Goal: Task Accomplishment & Management: Manage account settings

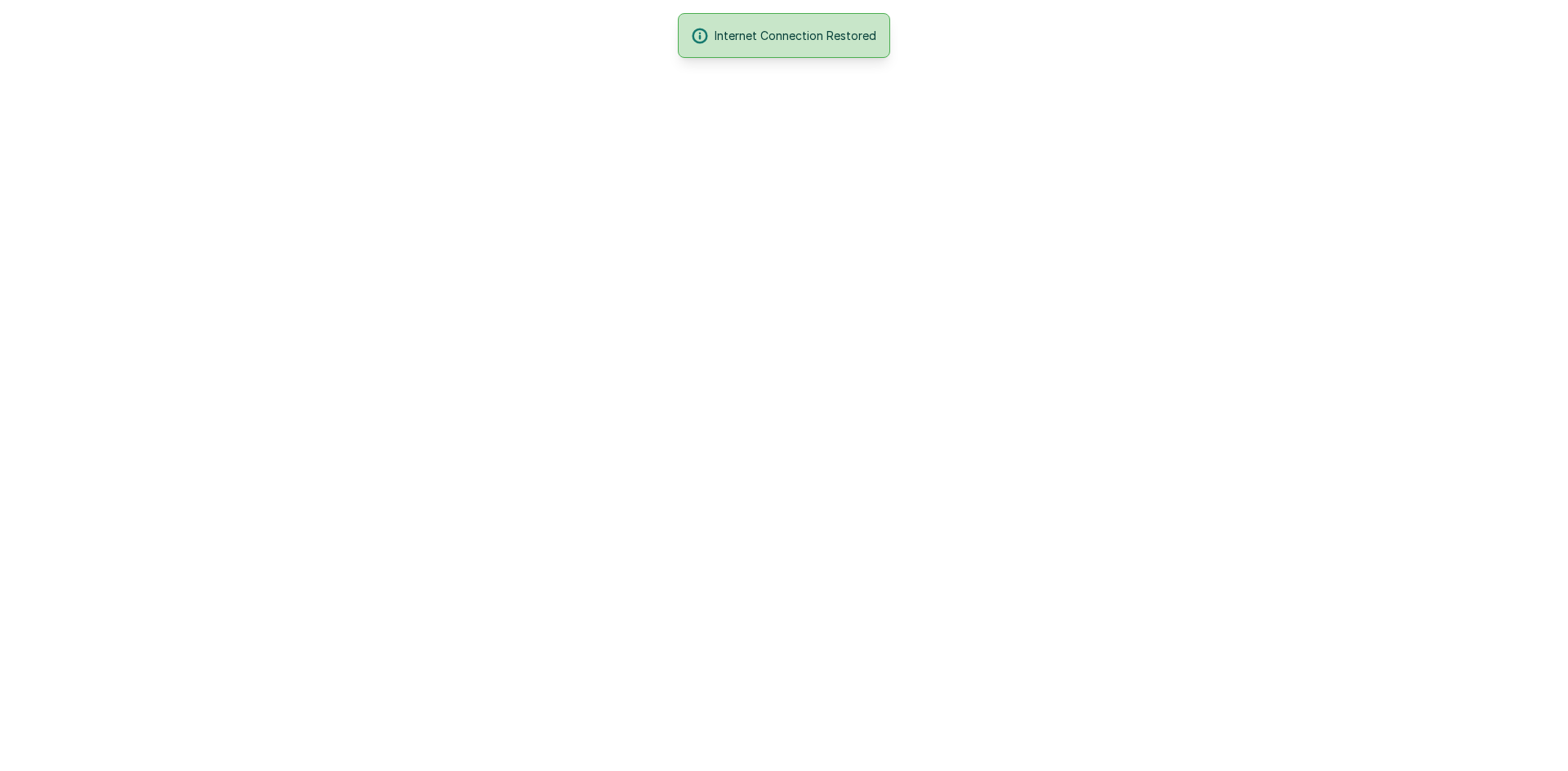
click at [743, 0] on html "Internet Connection Restored" at bounding box center [784, 0] width 1568 height 0
click at [737, 0] on html "Internet Connection Restored" at bounding box center [784, 0] width 1568 height 0
click at [706, 24] on div "Internet Connection Restored" at bounding box center [783, 35] width 212 height 45
click at [344, 0] on html "Internet Connection Restored" at bounding box center [784, 0] width 1568 height 0
click at [295, 0] on html at bounding box center [784, 0] width 1568 height 0
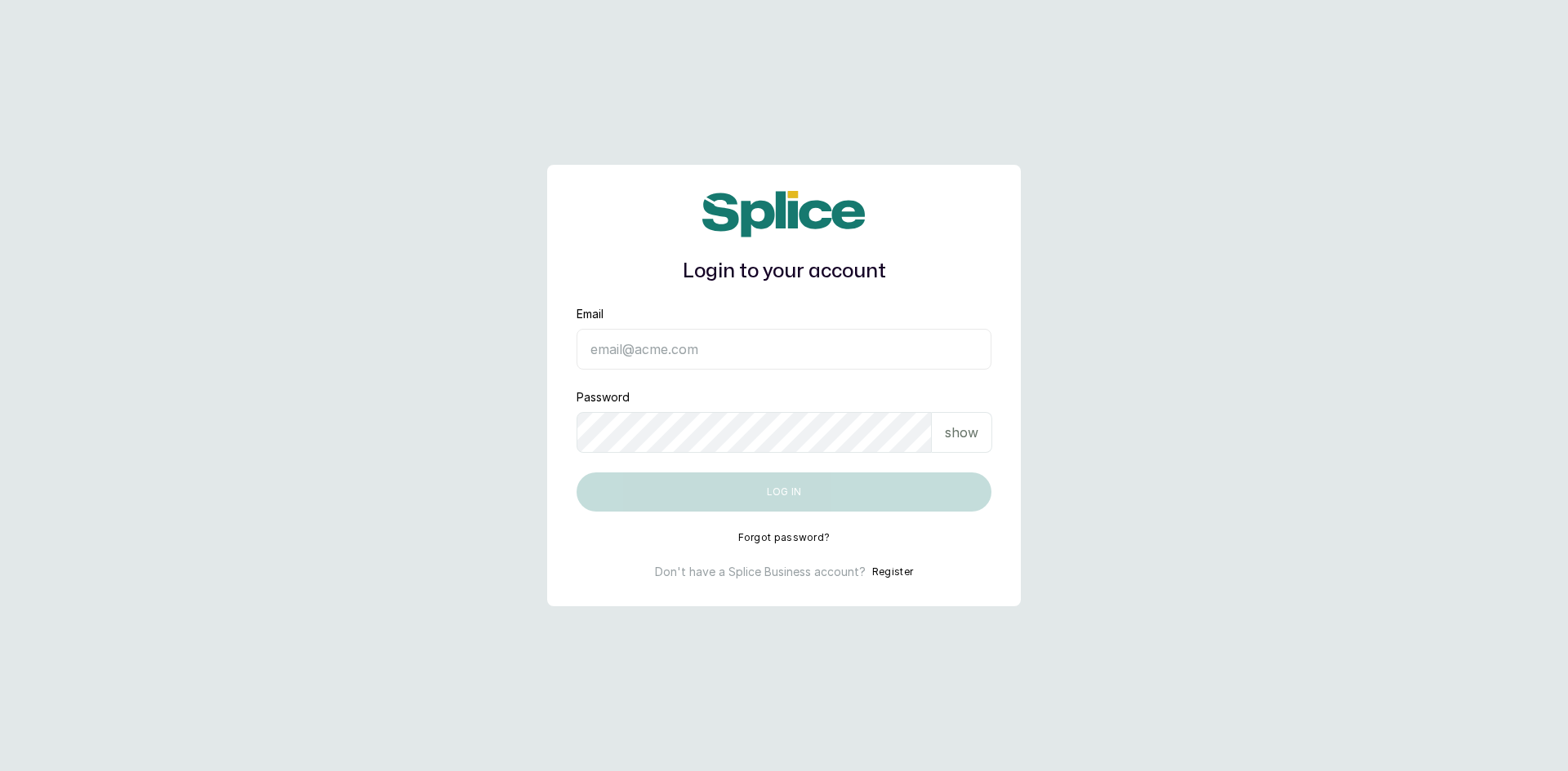
drag, startPoint x: 129, startPoint y: 216, endPoint x: 89, endPoint y: 338, distance: 128.4
click at [89, 338] on main "Login to your account Email Password show Log in Forgot password? Don't have a …" at bounding box center [784, 386] width 1568 height 771
click at [742, 345] on input "Email" at bounding box center [784, 349] width 415 height 40
type input "barazahifrontdesk@gmail.com"
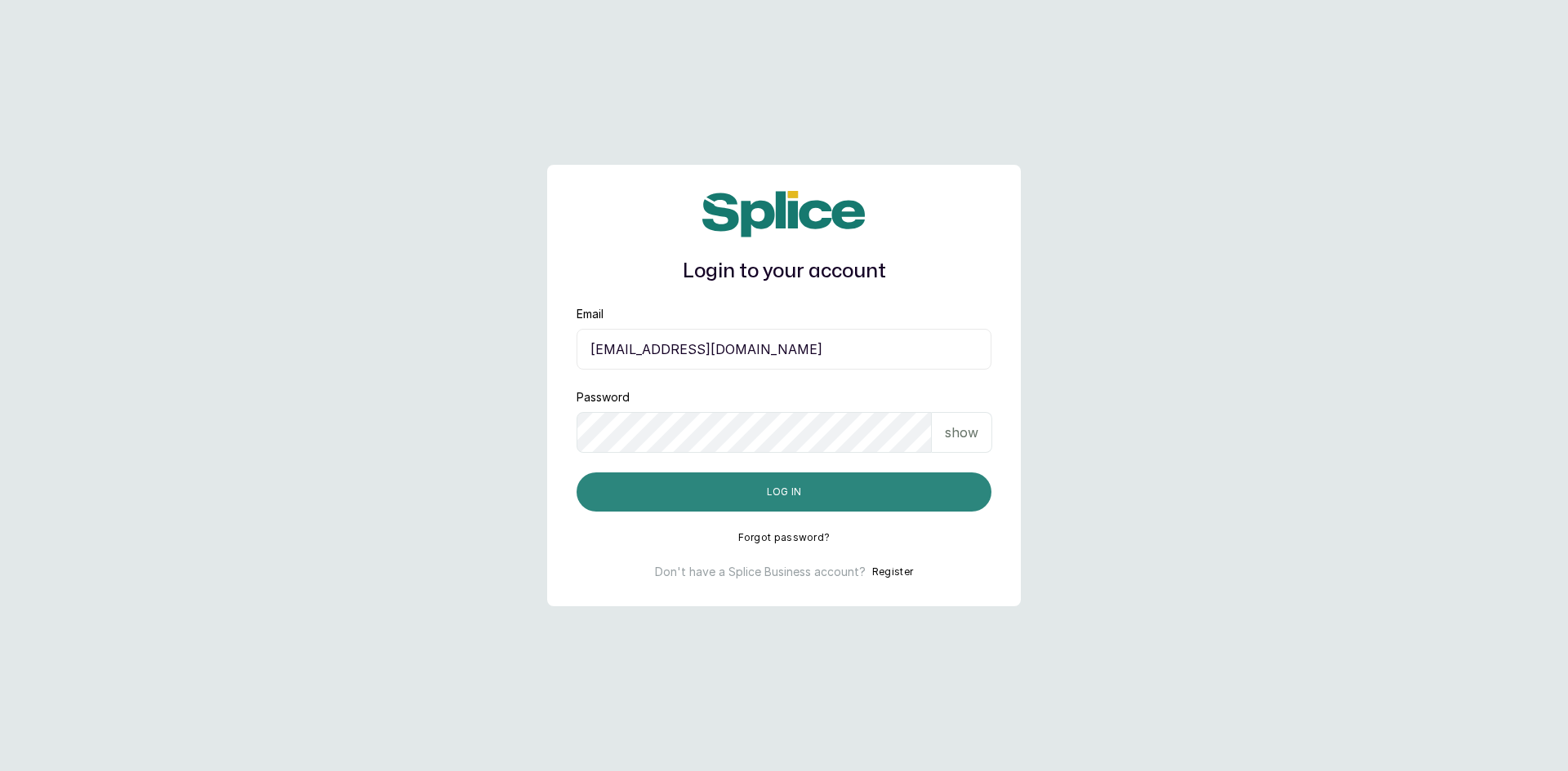
click at [723, 488] on button "Log in" at bounding box center [784, 492] width 415 height 39
